Goal: Transaction & Acquisition: Subscribe to service/newsletter

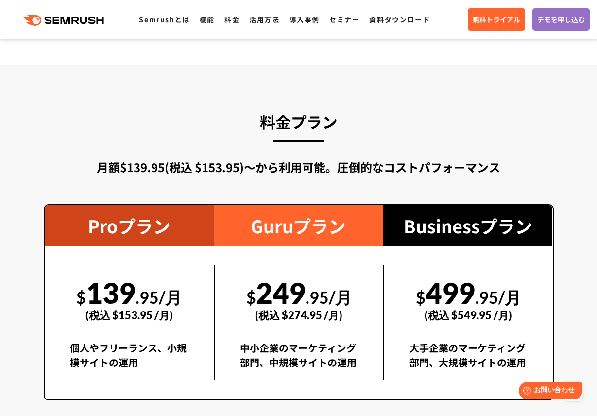
scroll to position [1632, 0]
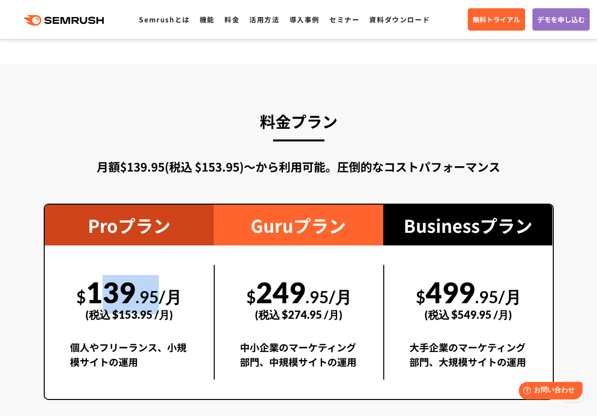
drag, startPoint x: 96, startPoint y: 291, endPoint x: 162, endPoint y: 294, distance: 66.1
click at [162, 294] on div "$ 139 .95/月 (税込 $153.95 /月)" at bounding box center [129, 298] width 119 height 67
click at [119, 316] on div "(税込 $153.95 /月)" at bounding box center [129, 314] width 119 height 34
drag, startPoint x: 119, startPoint y: 316, endPoint x: 152, endPoint y: 318, distance: 32.1
click at [152, 318] on div "(税込 $153.95 /月)" at bounding box center [129, 314] width 119 height 34
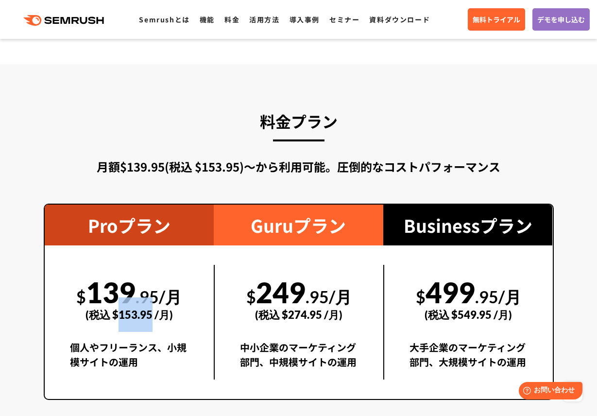
copy div "153.95"
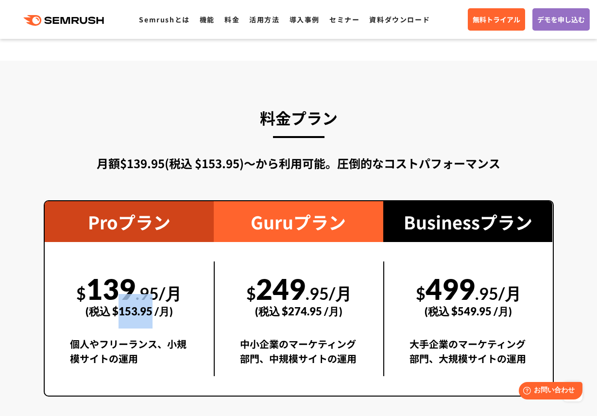
scroll to position [1640, 0]
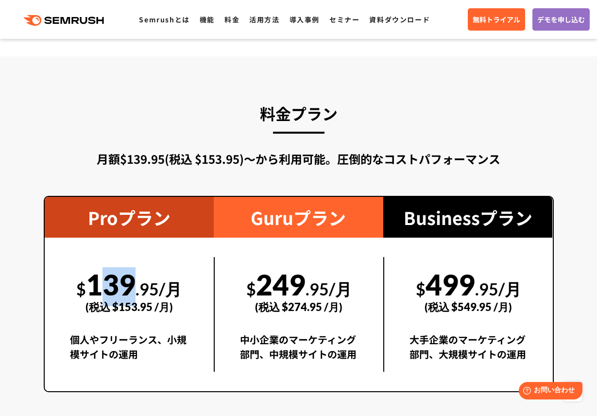
drag, startPoint x: 94, startPoint y: 284, endPoint x: 127, endPoint y: 286, distance: 33.1
click at [127, 286] on div "$ 139 .95/月 (税込 $153.95 /月)" at bounding box center [129, 290] width 119 height 67
drag, startPoint x: 121, startPoint y: 307, endPoint x: 154, endPoint y: 308, distance: 32.6
click at [154, 308] on div "(税込 $153.95 /月)" at bounding box center [129, 306] width 119 height 34
copy div "153.95"
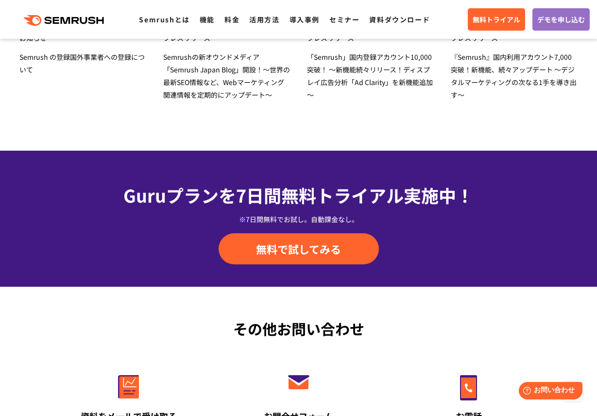
scroll to position [3172, 0]
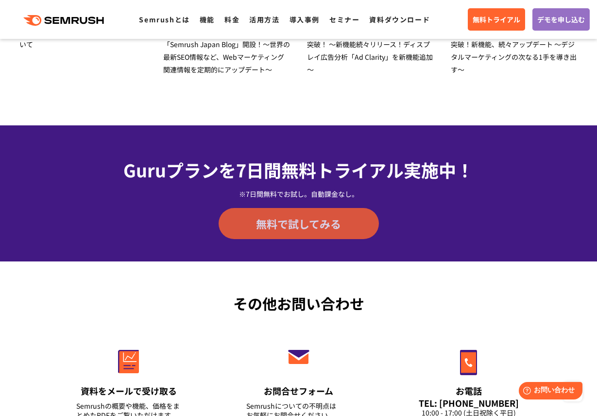
click at [302, 226] on span "無料で試してみる" at bounding box center [298, 223] width 85 height 15
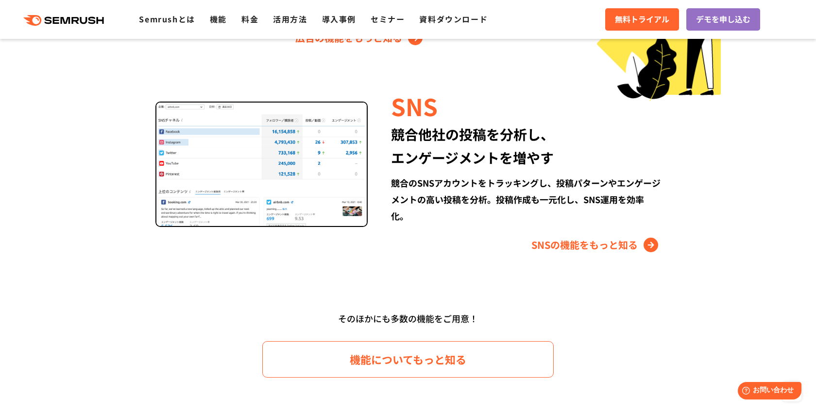
scroll to position [1297, 0]
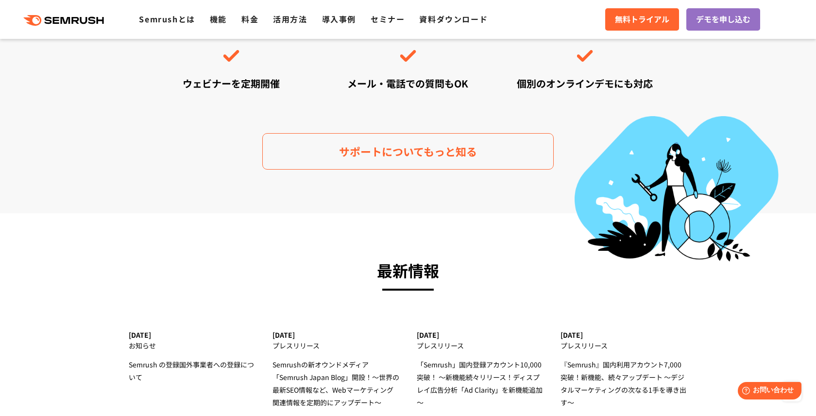
scroll to position [2866, 0]
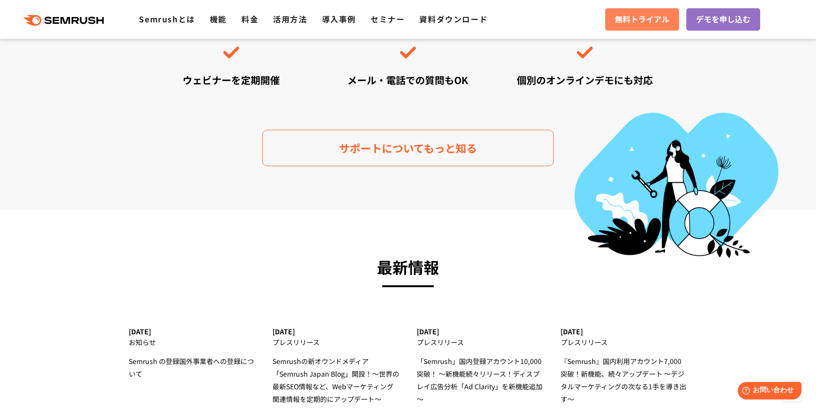
click at [642, 23] on span "無料トライアル" at bounding box center [642, 19] width 54 height 13
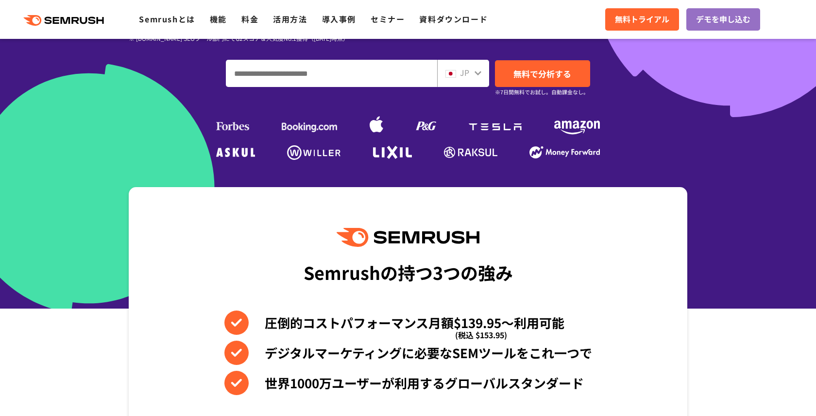
scroll to position [236, 0]
